Goal: Information Seeking & Learning: Check status

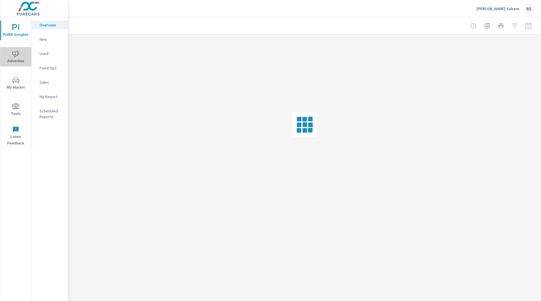
click at [13, 57] on span "Advertise" at bounding box center [16, 57] width 28 height 14
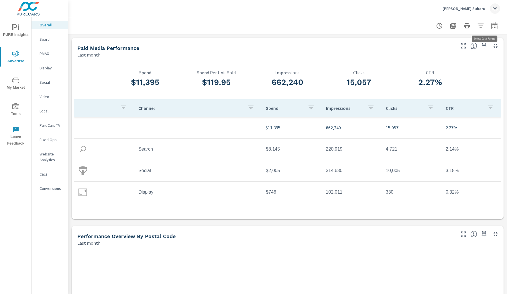
click at [492, 25] on icon "button" at bounding box center [494, 25] width 7 height 7
select select "Last month"
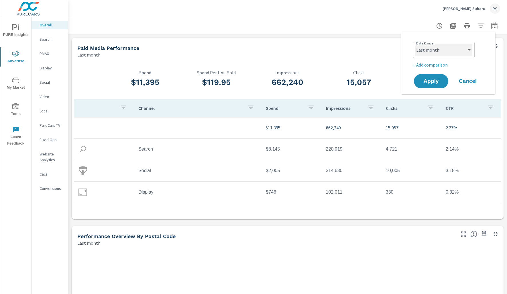
click at [467, 51] on select "Custom [DATE] Last week Last 7 days Last 14 days Last 30 days Last 45 days Last…" at bounding box center [443, 49] width 57 height 11
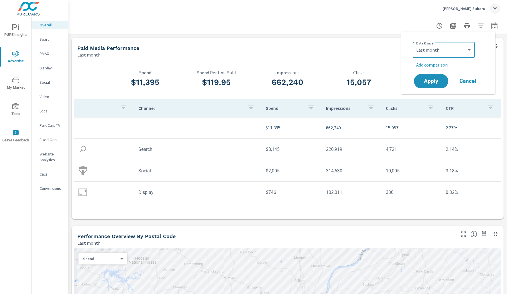
click at [440, 64] on p "+ Add comparison" at bounding box center [449, 64] width 73 height 7
select select "Previous period"
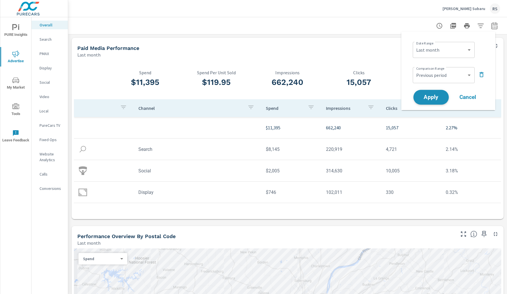
click at [437, 93] on button "Apply" at bounding box center [432, 97] width 36 height 15
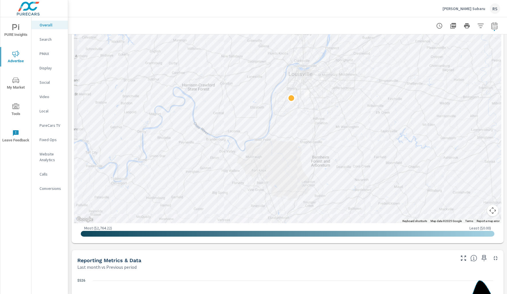
scroll to position [342, 0]
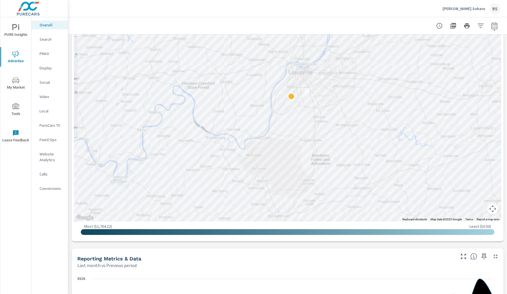
click at [489, 208] on button "Map camera controls" at bounding box center [492, 208] width 11 height 11
click at [473, 211] on button "Zoom out" at bounding box center [478, 208] width 11 height 11
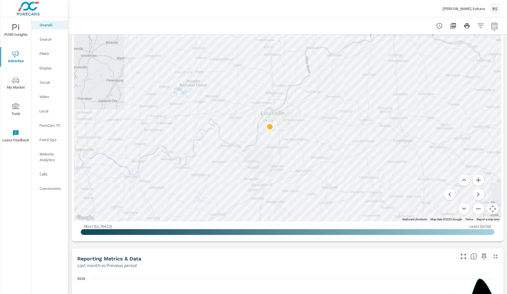
drag, startPoint x: 413, startPoint y: 121, endPoint x: 391, endPoint y: 153, distance: 39.0
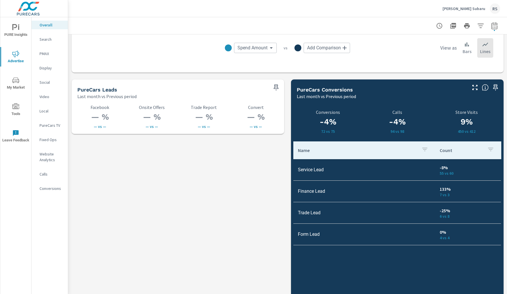
scroll to position [758, 0]
